Goal: Task Accomplishment & Management: Use online tool/utility

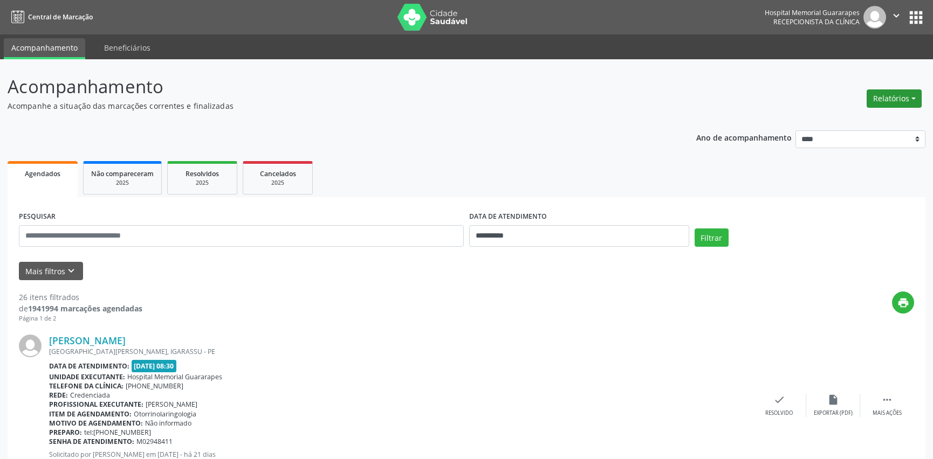
click at [882, 99] on button "Relatórios" at bounding box center [893, 98] width 55 height 18
click at [866, 121] on link "Agendamentos" at bounding box center [863, 121] width 116 height 15
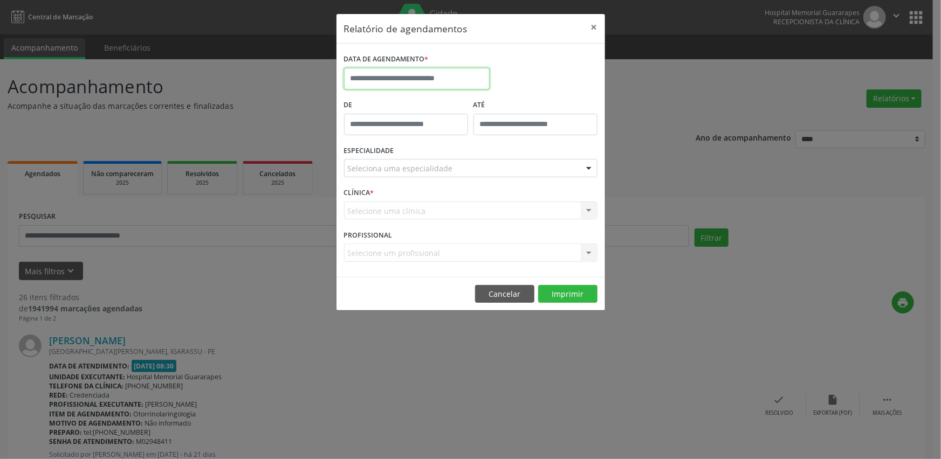
click at [391, 80] on input "text" at bounding box center [417, 79] width 146 height 22
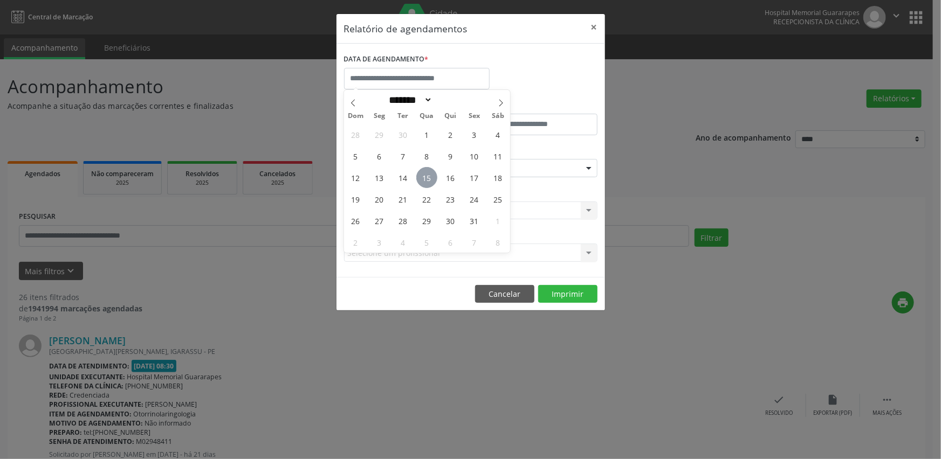
click at [427, 184] on span "15" at bounding box center [426, 177] width 21 height 21
type input "**********"
drag, startPoint x: 426, startPoint y: 180, endPoint x: 427, endPoint y: 187, distance: 7.1
click at [426, 180] on span "15" at bounding box center [426, 177] width 21 height 21
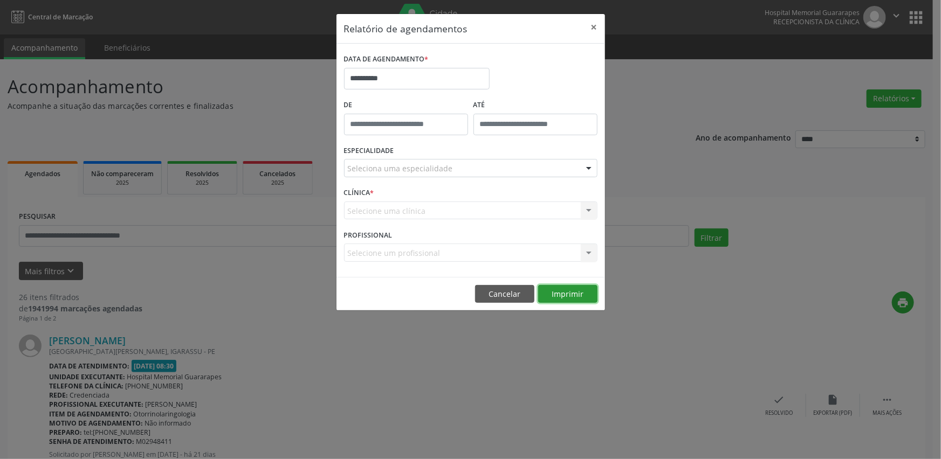
drag, startPoint x: 558, startPoint y: 291, endPoint x: 439, endPoint y: 273, distance: 120.4
click at [558, 291] on button "Imprimir" at bounding box center [567, 294] width 59 height 18
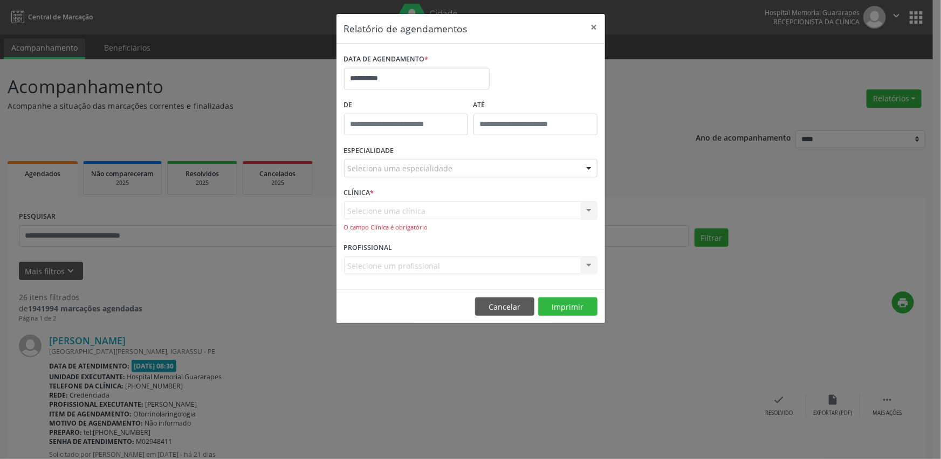
drag, startPoint x: 486, startPoint y: 191, endPoint x: 487, endPoint y: 198, distance: 7.1
click at [486, 191] on div "CLÍNICA * Selecione uma clínica Nenhum resultado encontrado para: " " Não há ne…" at bounding box center [470, 212] width 259 height 55
click at [487, 202] on div "Selecione uma clínica Nenhum resultado encontrado para: " " Não há nenhuma opçã…" at bounding box center [470, 217] width 253 height 31
click at [474, 151] on div "ESPECIALIDADE Seleciona uma especialidade Todas as especialidades Alergologia A…" at bounding box center [470, 164] width 259 height 42
click at [469, 163] on div "Seleciona uma especialidade" at bounding box center [470, 168] width 253 height 18
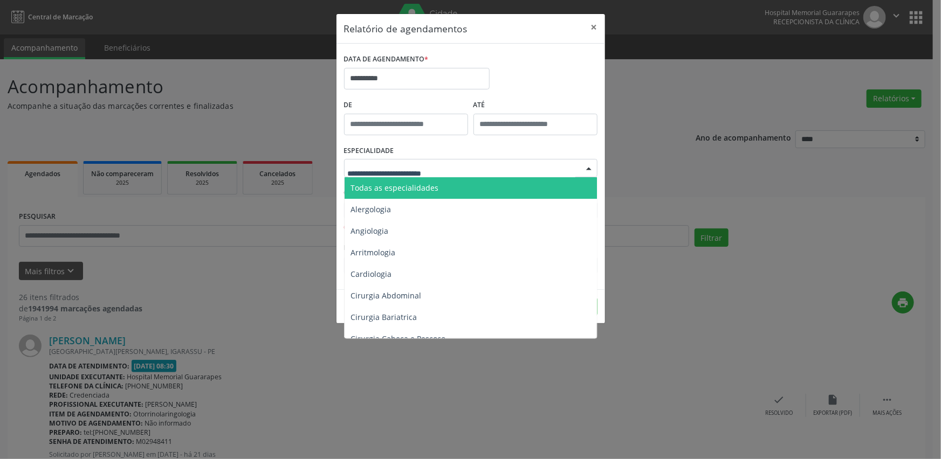
click at [455, 189] on span "Todas as especialidades" at bounding box center [471, 188] width 254 height 22
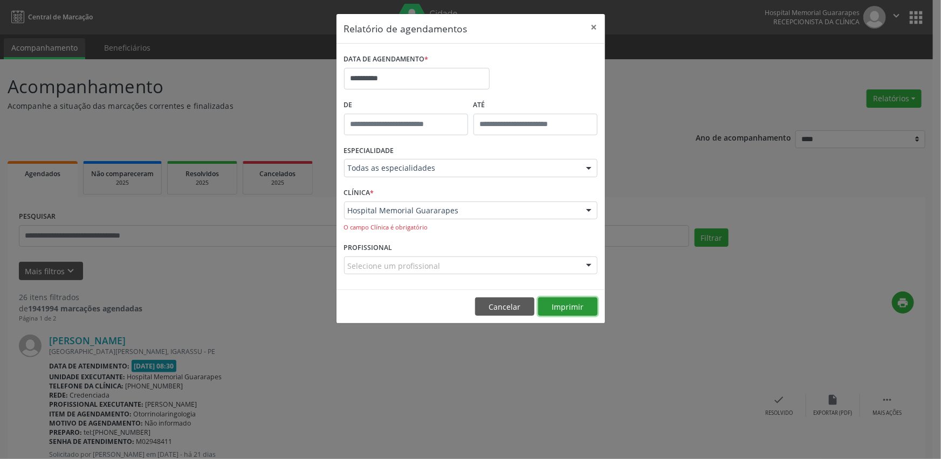
click at [567, 307] on button "Imprimir" at bounding box center [567, 307] width 59 height 18
